Goal: Task Accomplishment & Management: Use online tool/utility

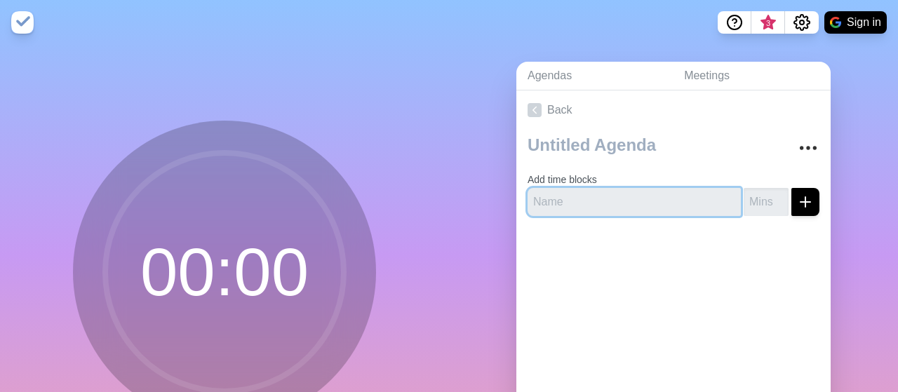
click at [582, 201] on input "text" at bounding box center [634, 202] width 213 height 28
click at [638, 195] on input "text" at bounding box center [634, 202] width 213 height 28
type input "Introductions"
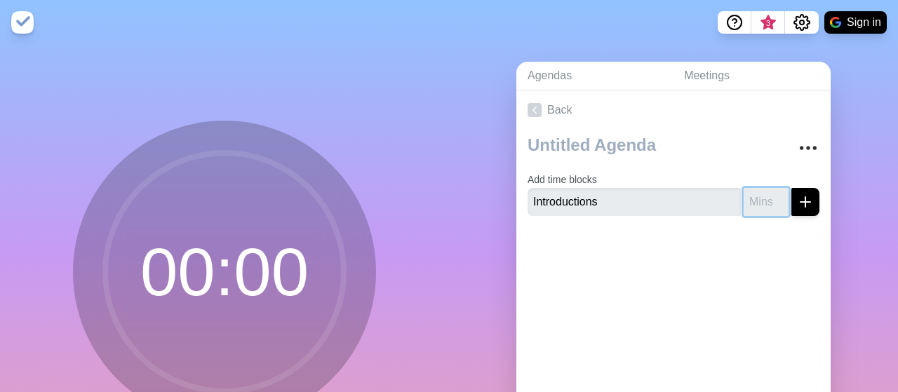
click at [778, 204] on input "number" at bounding box center [766, 202] width 45 height 28
type input "1"
click at [779, 195] on input "1" at bounding box center [766, 202] width 45 height 28
click at [758, 199] on input "1" at bounding box center [766, 202] width 45 height 28
type input "5"
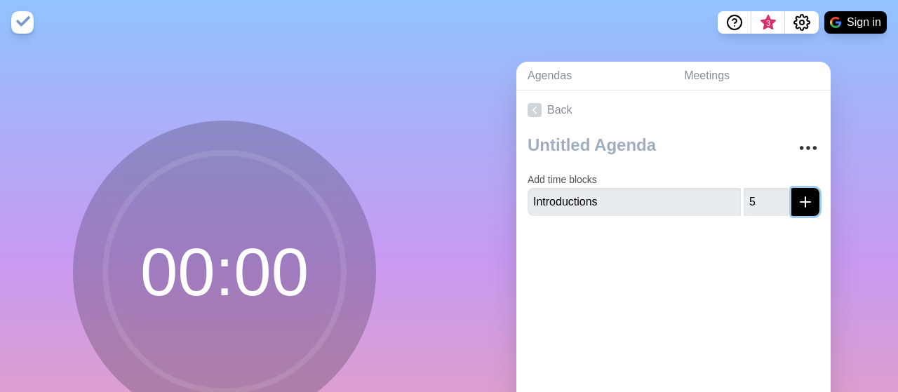
click at [805, 196] on icon "submit" at bounding box center [805, 202] width 17 height 17
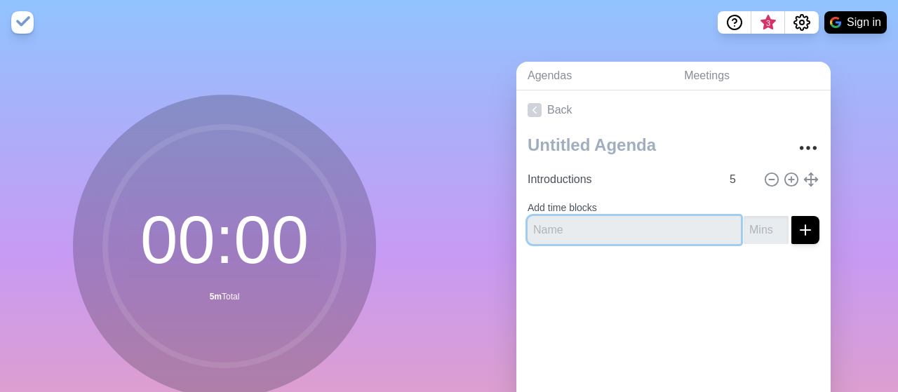
click at [605, 231] on input "text" at bounding box center [634, 230] width 213 height 28
type input "[PERSON_NAME]"
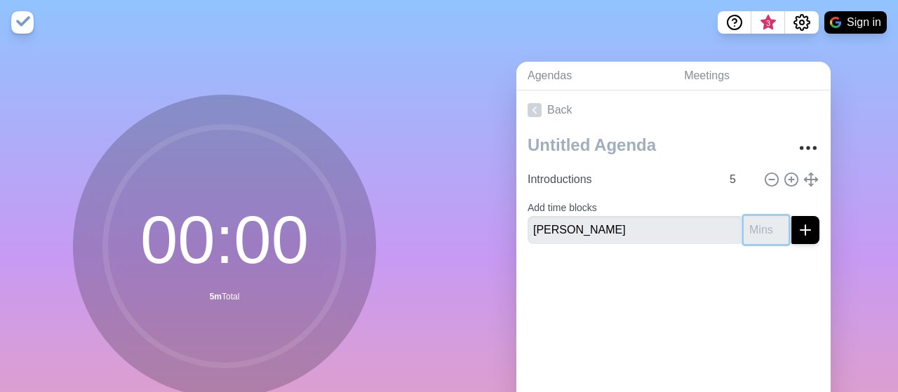
click at [768, 236] on input "number" at bounding box center [766, 230] width 45 height 28
type input "10"
click at [809, 238] on button "submit" at bounding box center [805, 230] width 28 height 28
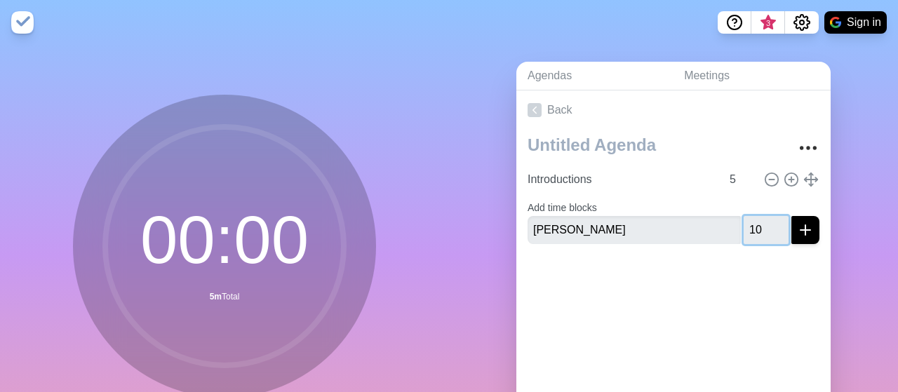
type input "10"
click at [791, 216] on button "submit" at bounding box center [805, 230] width 28 height 28
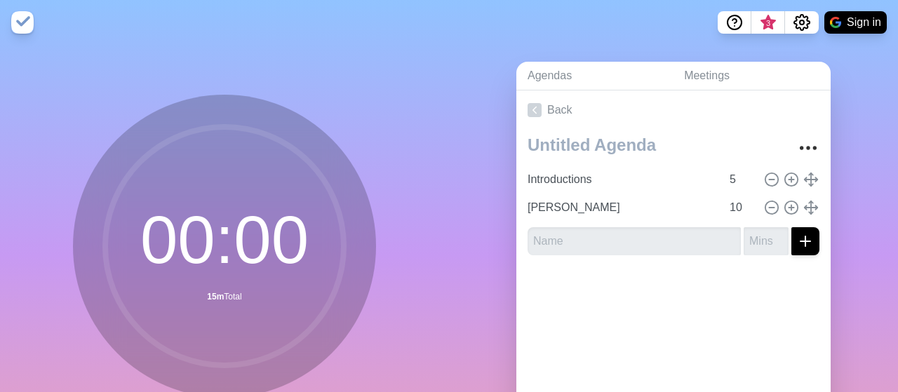
click at [220, 283] on circle at bounding box center [224, 246] width 238 height 238
click at [21, 25] on img at bounding box center [22, 22] width 22 height 22
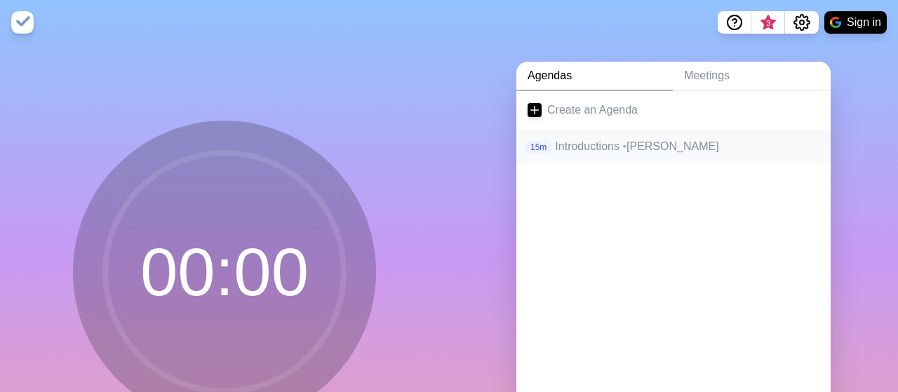
click at [594, 145] on p "Introductions • [PERSON_NAME]" at bounding box center [687, 146] width 264 height 17
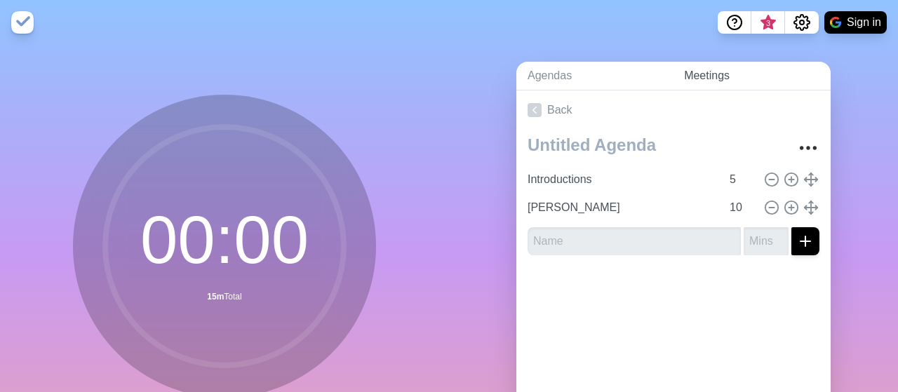
click at [723, 83] on link "Meetings" at bounding box center [752, 76] width 158 height 29
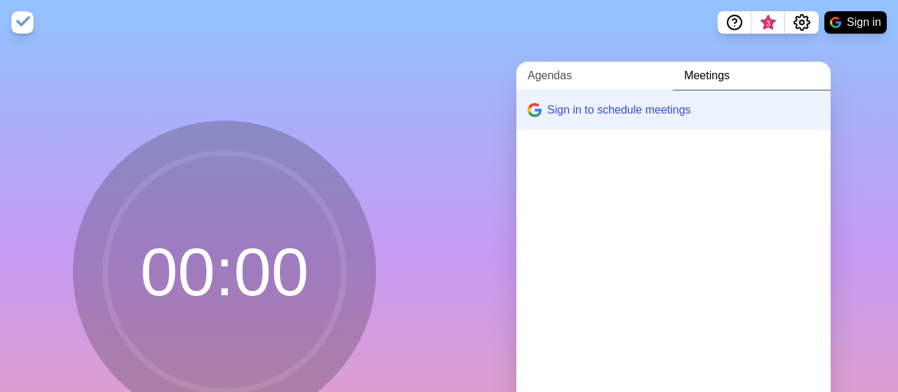
click at [584, 74] on link "Agendas" at bounding box center [594, 76] width 156 height 29
